Goal: Information Seeking & Learning: Stay updated

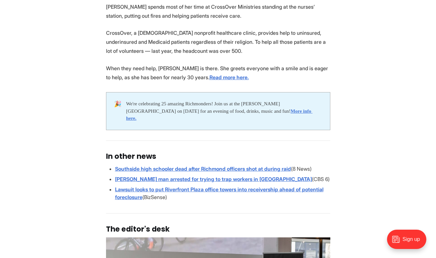
scroll to position [1249, 0]
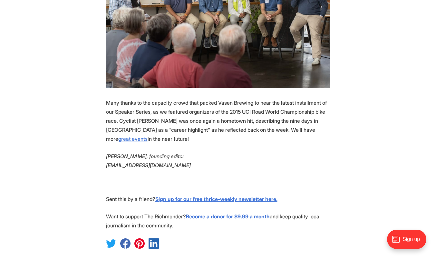
scroll to position [1549, 0]
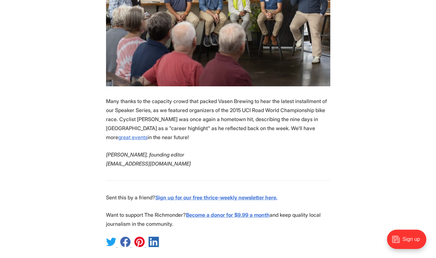
click at [148, 134] on link "great events" at bounding box center [132, 137] width 29 height 6
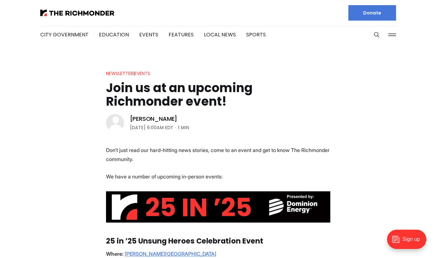
click at [148, 34] on link "Events" at bounding box center [148, 34] width 19 height 7
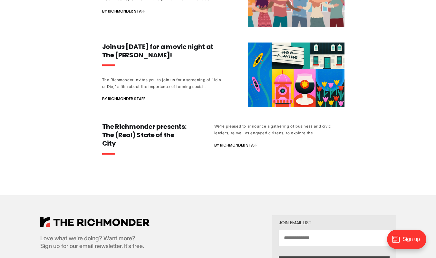
scroll to position [305, 0]
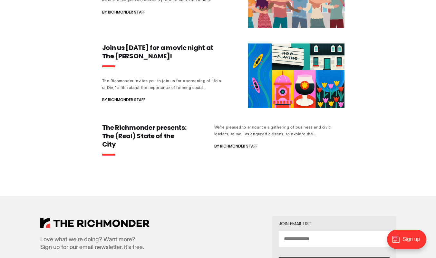
click at [173, 132] on h3 "The Richmonder presents: The (Real) State of the City" at bounding box center [145, 136] width 86 height 25
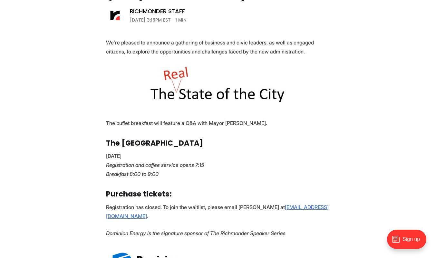
scroll to position [107, 0]
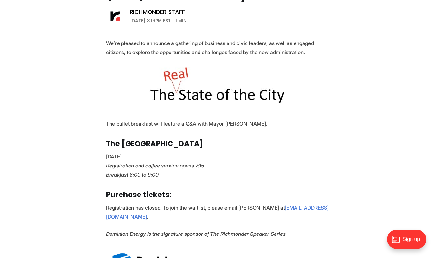
click at [253, 157] on p "January 16, 2025 Registration and coffee service opens 7:15 Breakfast 8:00 to 9…" at bounding box center [218, 165] width 224 height 27
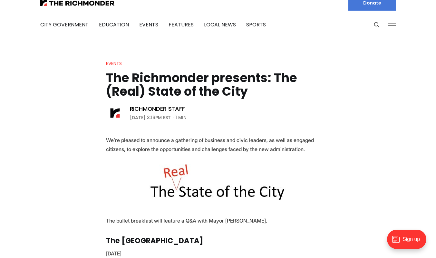
scroll to position [0, 0]
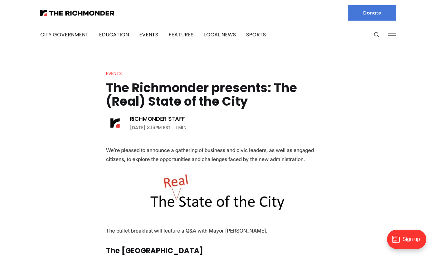
click at [178, 33] on link "Features" at bounding box center [181, 34] width 25 height 7
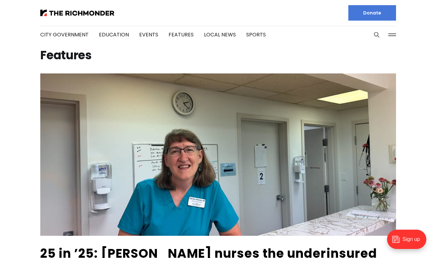
click at [222, 34] on link "Local News" at bounding box center [220, 34] width 32 height 7
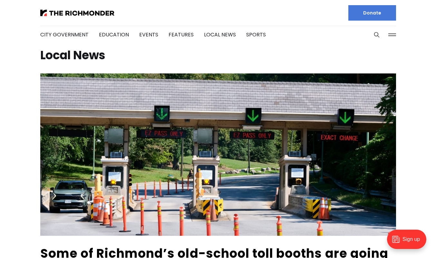
click at [176, 35] on link "Features" at bounding box center [181, 34] width 25 height 7
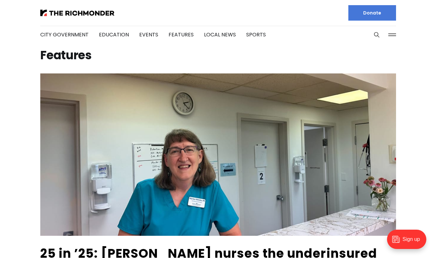
click at [220, 36] on link "Local News" at bounding box center [220, 34] width 32 height 7
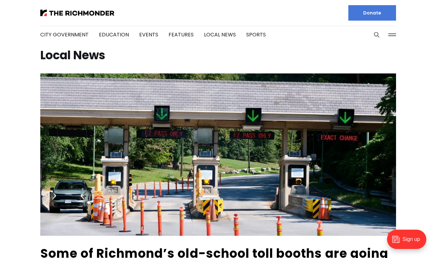
click at [255, 33] on link "Sports" at bounding box center [256, 34] width 20 height 7
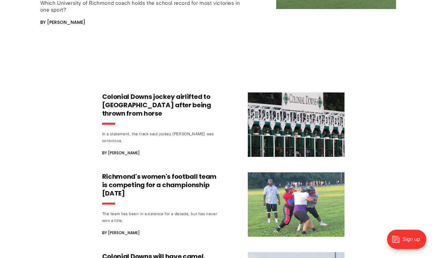
scroll to position [989, 0]
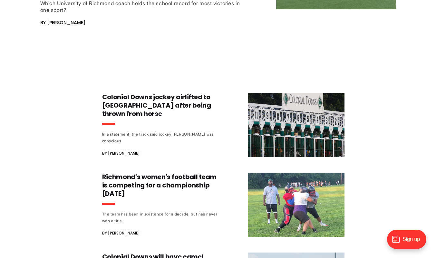
click at [184, 93] on h3 "Colonial Downs jockey airlifted to Richmond hospital after being thrown from ho…" at bounding box center [162, 105] width 120 height 25
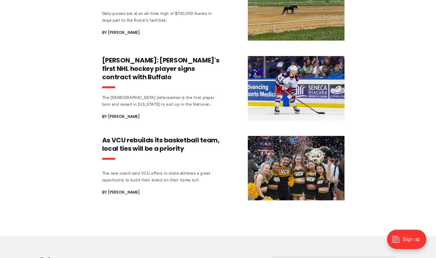
scroll to position [1345, 0]
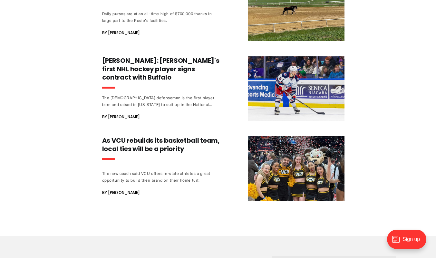
click at [199, 136] on h3 "As VCU rebuilds its basketball team, local ties will be a priority" at bounding box center [162, 144] width 120 height 17
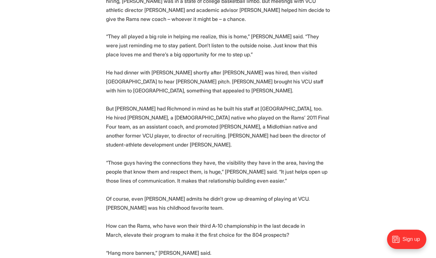
scroll to position [853, 0]
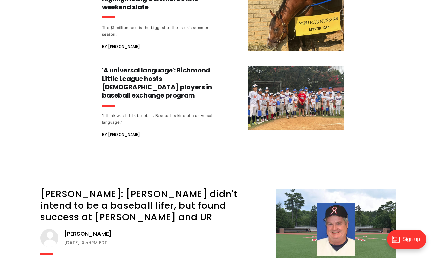
scroll to position [686, 0]
